Goal: Transaction & Acquisition: Purchase product/service

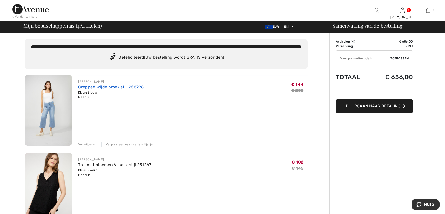
click at [100, 87] on font "Cropped wijde broek stijl 256798U" at bounding box center [112, 87] width 68 height 5
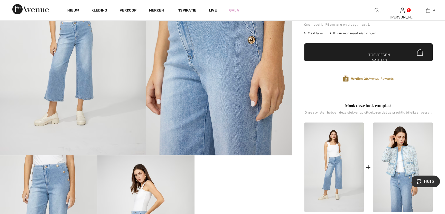
scroll to position [140, 0]
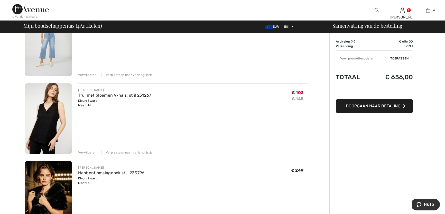
scroll to position [70, 0]
click at [44, 111] on img at bounding box center [48, 118] width 47 height 71
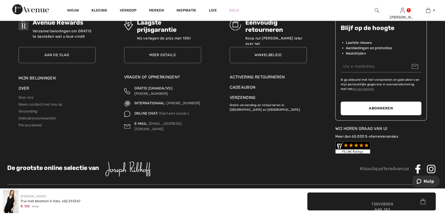
scroll to position [935, 0]
